Goal: Register for event/course

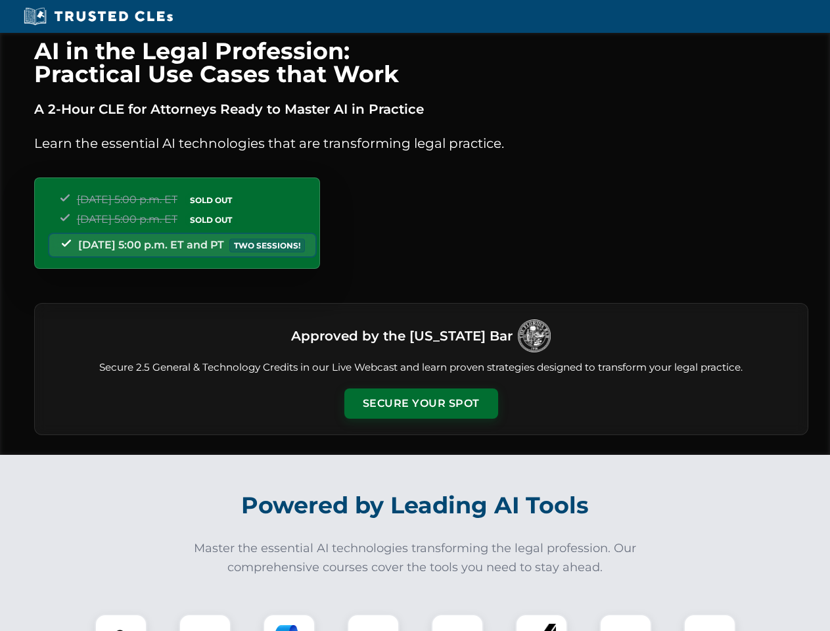
click at [421, 403] on button "Secure Your Spot" at bounding box center [421, 403] width 154 height 30
click at [121, 622] on img at bounding box center [121, 640] width 38 height 38
click at [205, 622] on div at bounding box center [205, 640] width 53 height 53
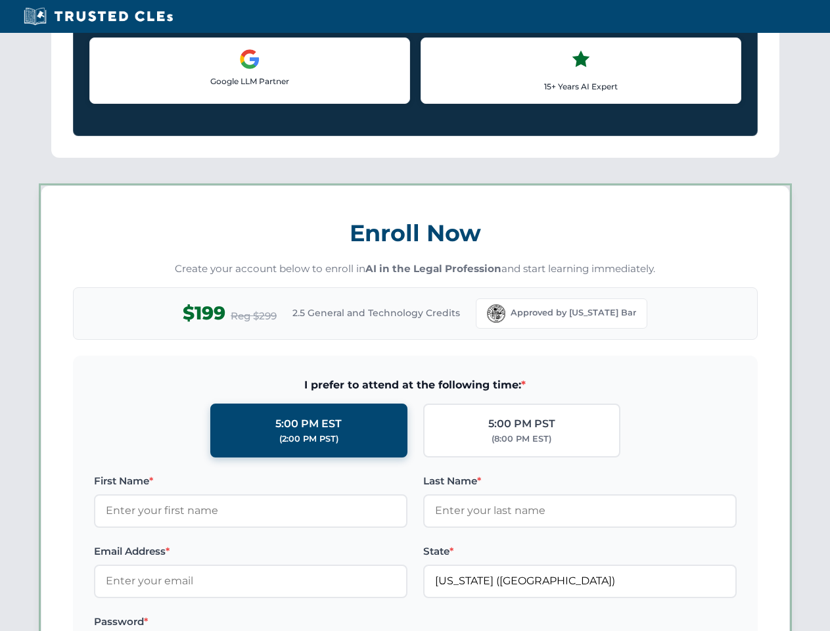
click at [373, 622] on label "Password *" at bounding box center [250, 622] width 313 height 16
